Goal: Task Accomplishment & Management: Use online tool/utility

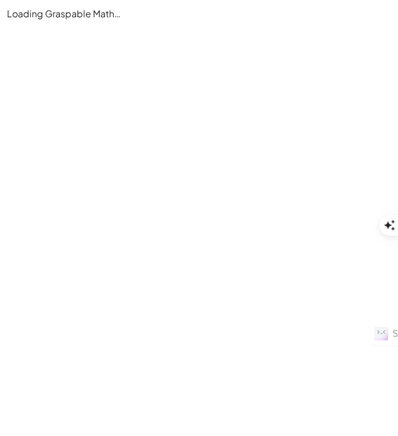
click at [78, 55] on main "Loading Graspable Math…" at bounding box center [199, 218] width 398 height 436
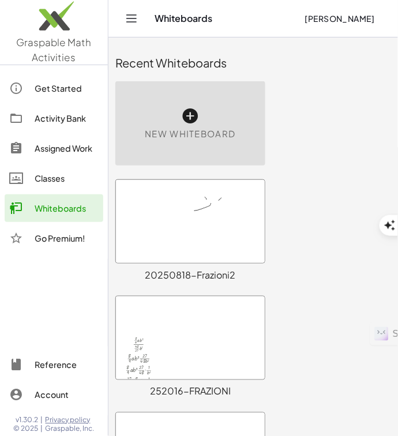
click at [183, 221] on div at bounding box center [190, 221] width 149 height 83
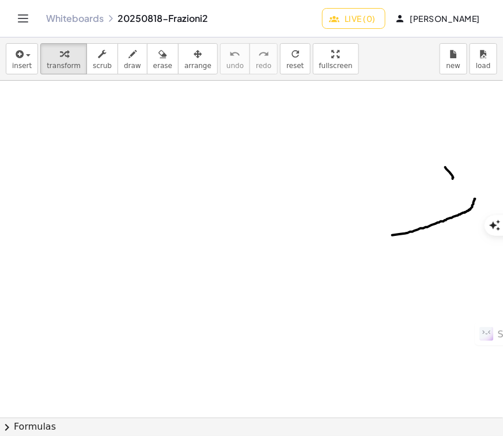
click at [402, 53] on div "insert select one: Math Expression Function Text transform scrub draw erase arr…" at bounding box center [251, 58] width 503 height 43
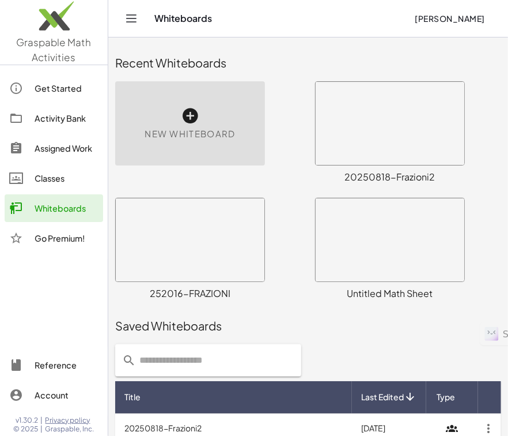
click at [200, 124] on div "New Whiteboard" at bounding box center [190, 123] width 150 height 84
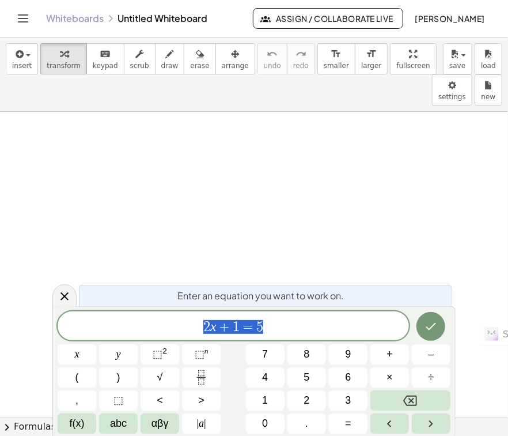
type textarea "******"
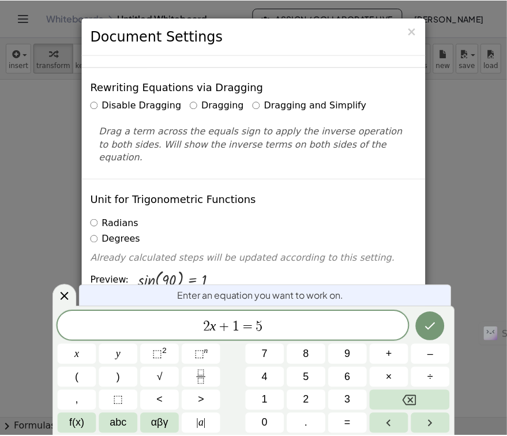
scroll to position [66, 0]
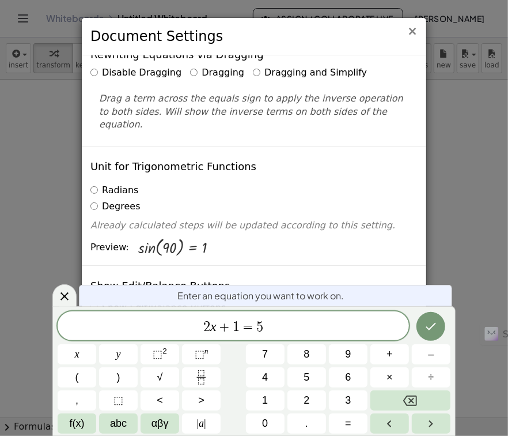
click at [412, 32] on span "×" at bounding box center [412, 31] width 10 height 14
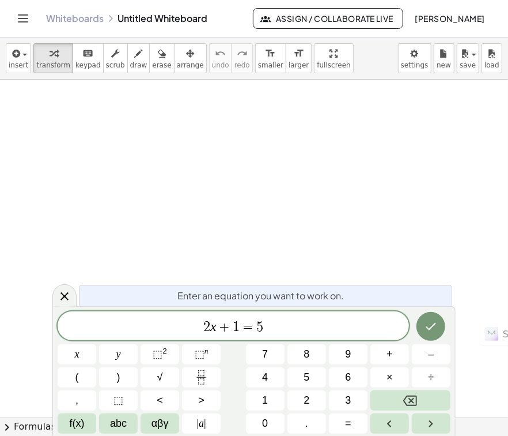
click at [29, 27] on div "Whiteboards Untitled Whiteboard Assign / Collaborate Live massimo micco" at bounding box center [254, 18] width 481 height 37
click at [24, 17] on icon "Toggle navigation" at bounding box center [23, 19] width 14 height 14
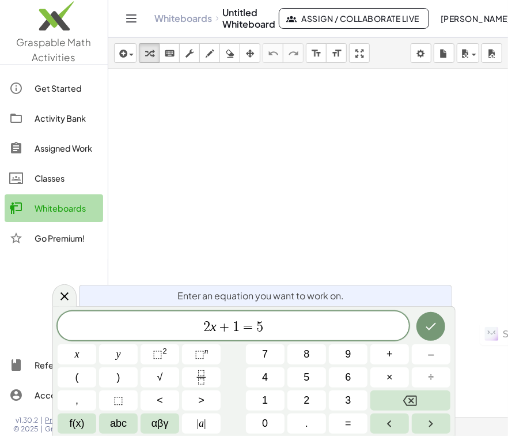
click at [45, 202] on div "Whiteboards" at bounding box center [67, 208] width 64 height 14
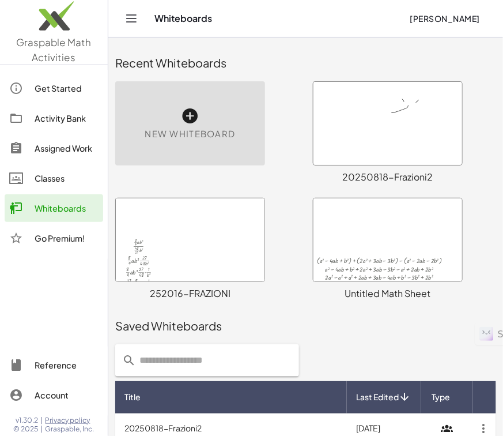
click at [391, 141] on div at bounding box center [387, 123] width 149 height 83
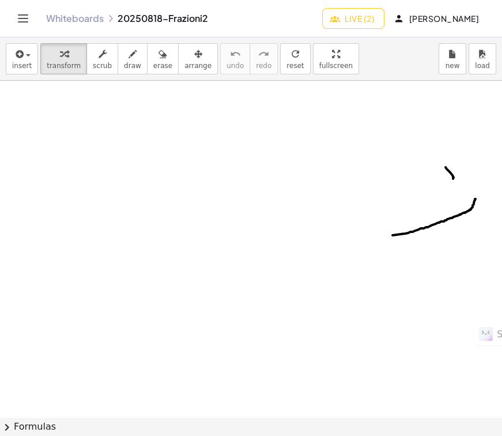
click at [23, 21] on icon "Toggle navigation" at bounding box center [23, 18] width 10 height 7
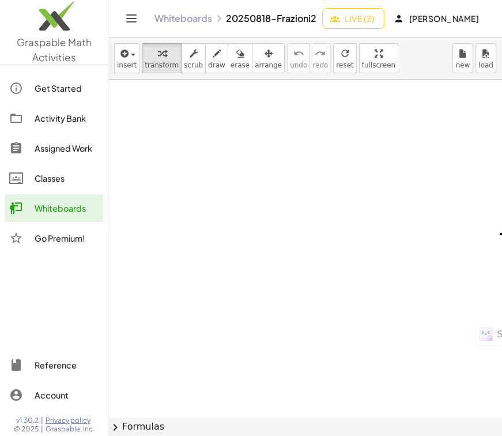
click at [134, 20] on icon "Toggle navigation" at bounding box center [131, 19] width 14 height 14
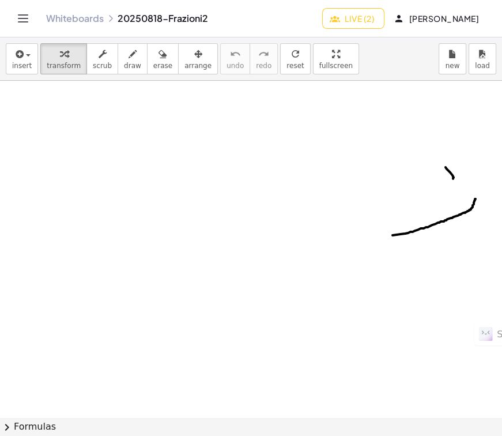
click at [95, 19] on link "Whiteboards" at bounding box center [75, 19] width 58 height 12
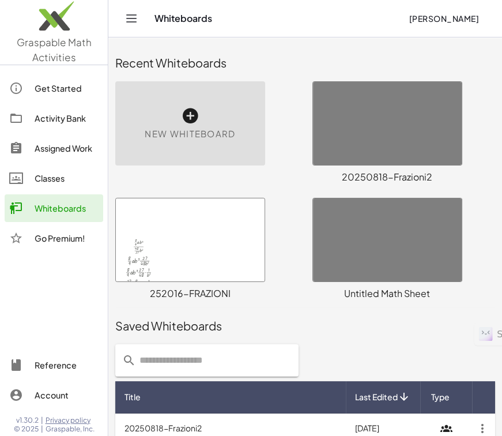
click at [224, 254] on div at bounding box center [190, 239] width 149 height 83
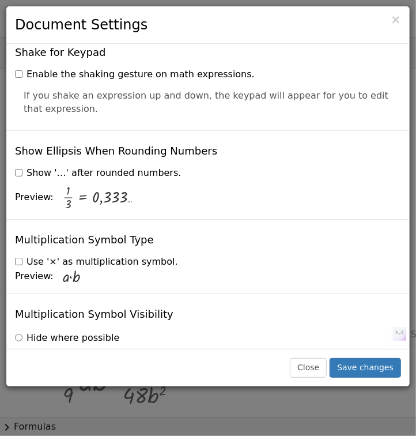
scroll to position [2706, 0]
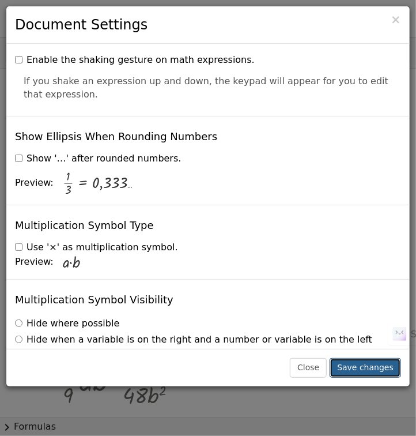
click at [349, 371] on button "Save changes" at bounding box center [365, 368] width 71 height 20
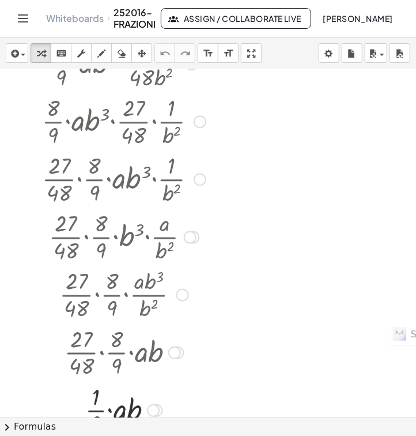
scroll to position [390, 0]
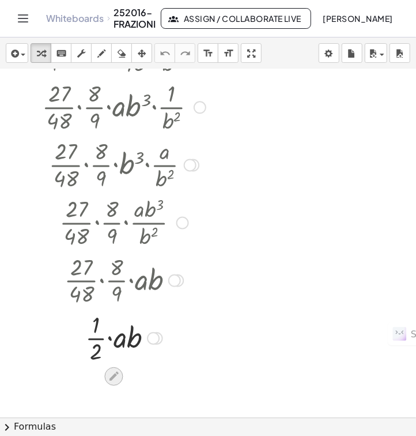
click at [115, 380] on icon at bounding box center [114, 376] width 12 height 12
